Goal: Find specific page/section: Find specific page/section

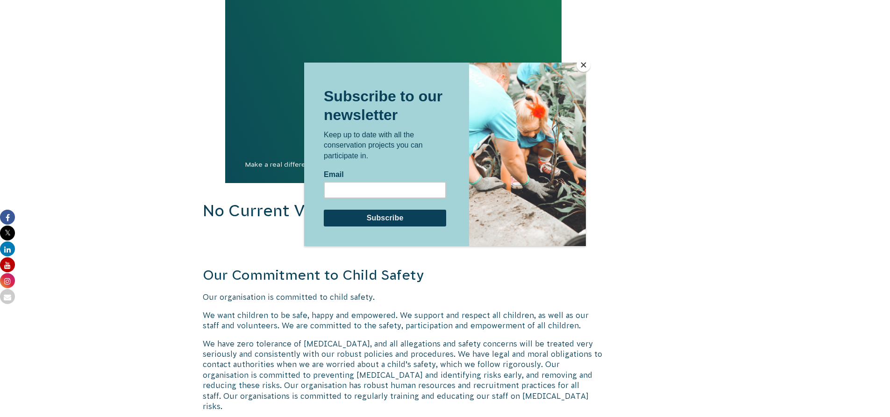
scroll to position [981, 0]
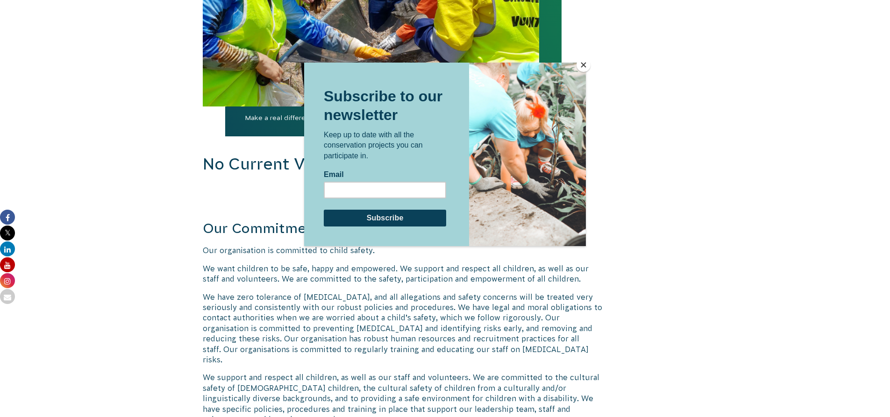
click at [584, 66] on button "Close" at bounding box center [584, 65] width 14 height 14
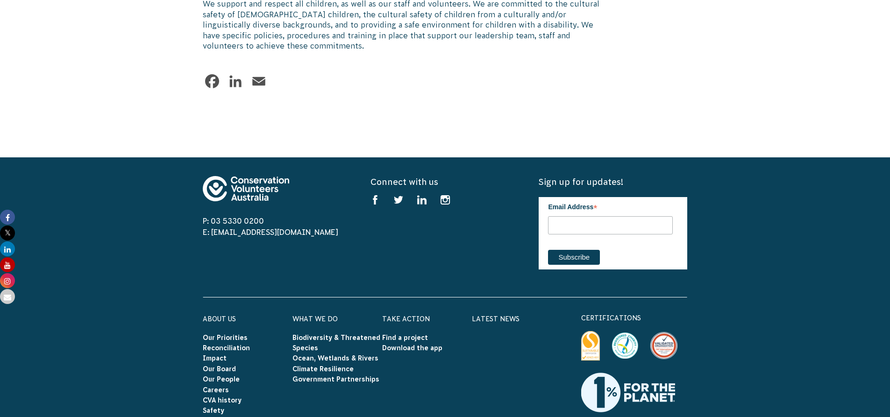
scroll to position [1402, 0]
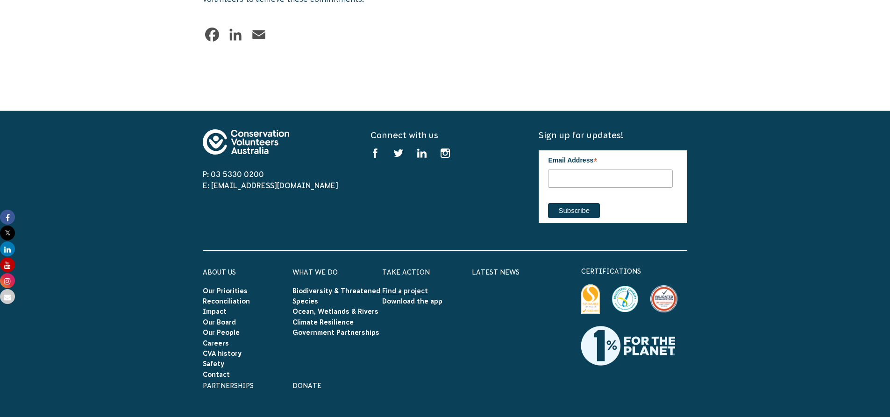
click at [413, 287] on link "Find a project" at bounding box center [405, 290] width 46 height 7
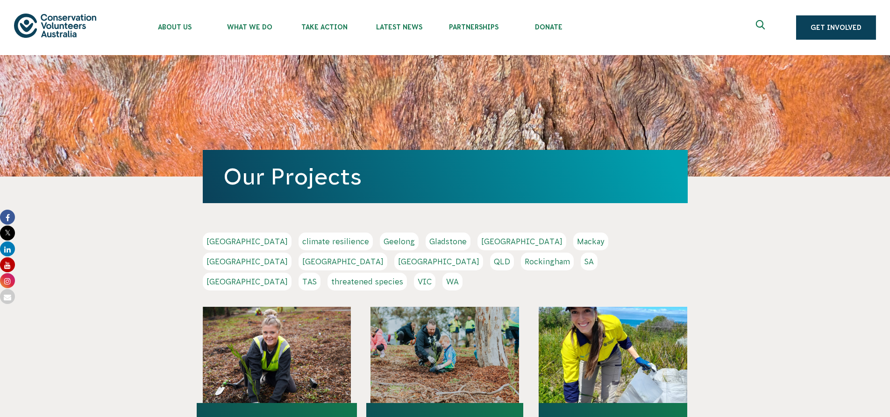
click at [387, 253] on link "NSW" at bounding box center [343, 262] width 89 height 18
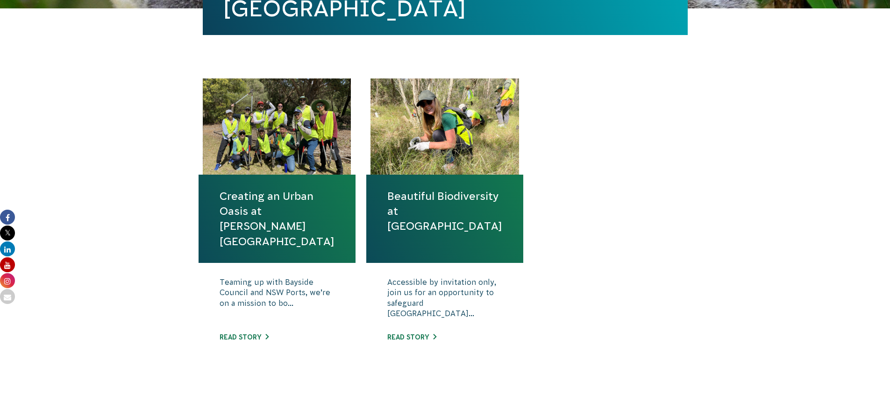
scroll to position [234, 0]
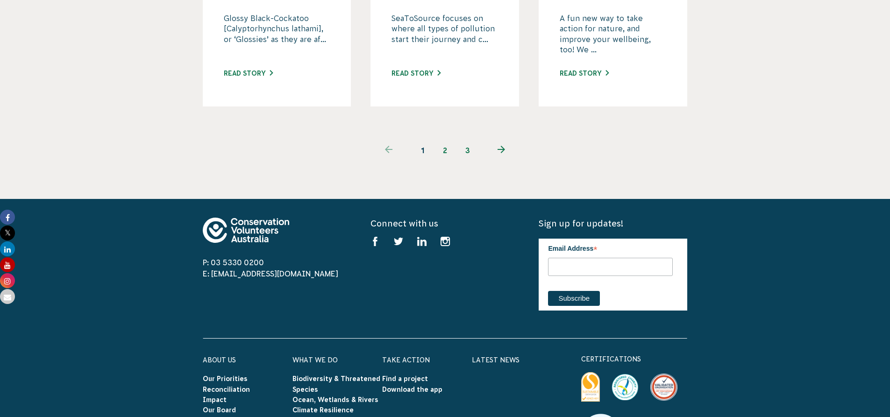
scroll to position [1028, 0]
